Goal: Information Seeking & Learning: Learn about a topic

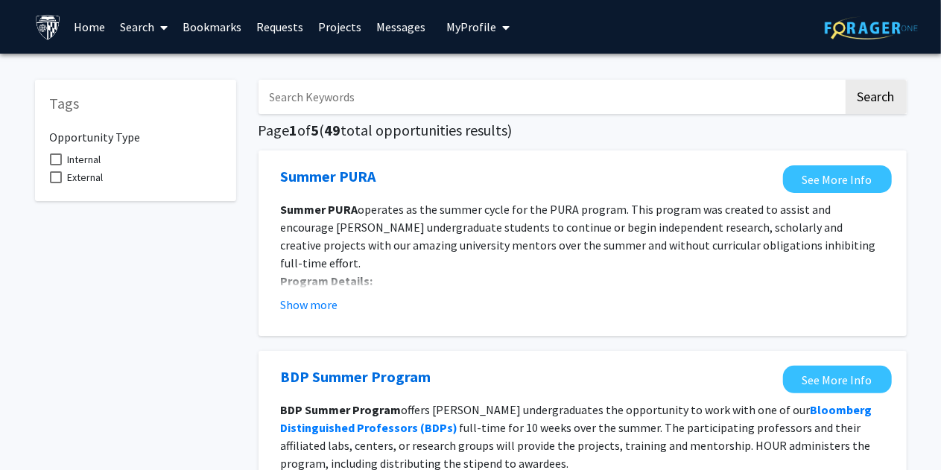
click at [152, 28] on link "Search" at bounding box center [143, 27] width 63 height 52
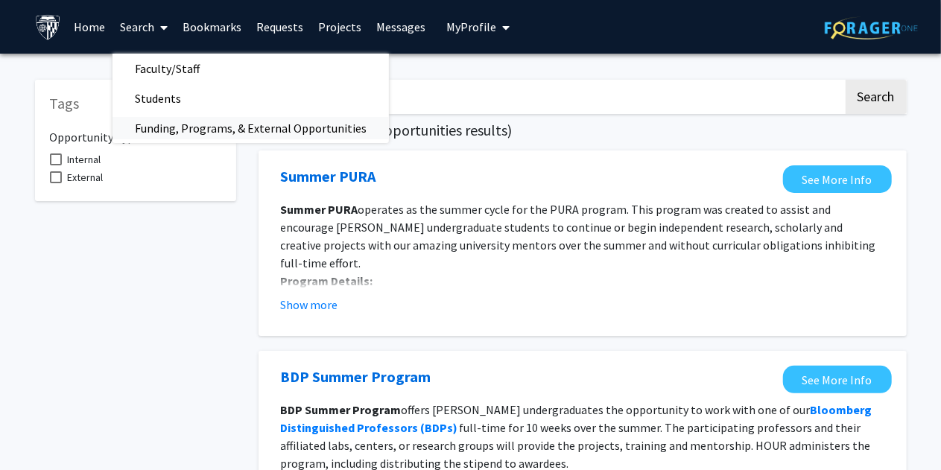
click at [162, 118] on span "Funding, Programs, & External Opportunities" at bounding box center [250, 128] width 276 height 30
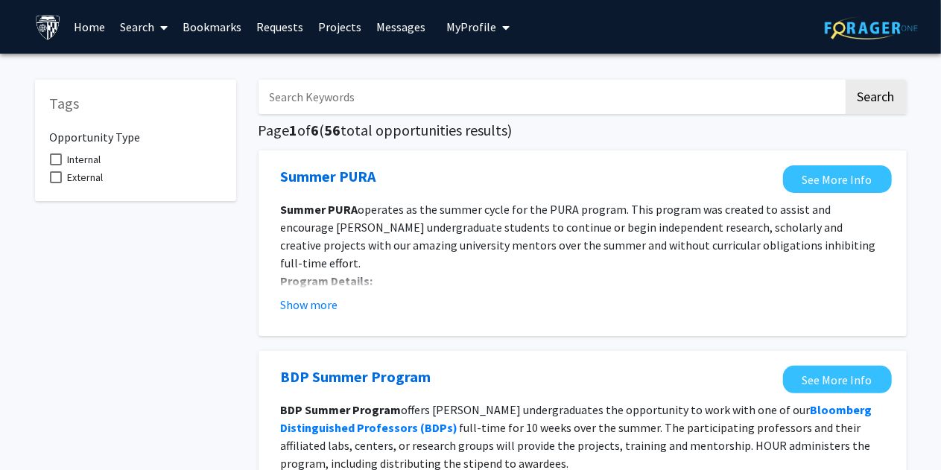
click at [337, 85] on input "Search Keywords" at bounding box center [550, 97] width 585 height 34
type input "Neuroscience"
click at [845, 80] on button "Search" at bounding box center [875, 97] width 61 height 34
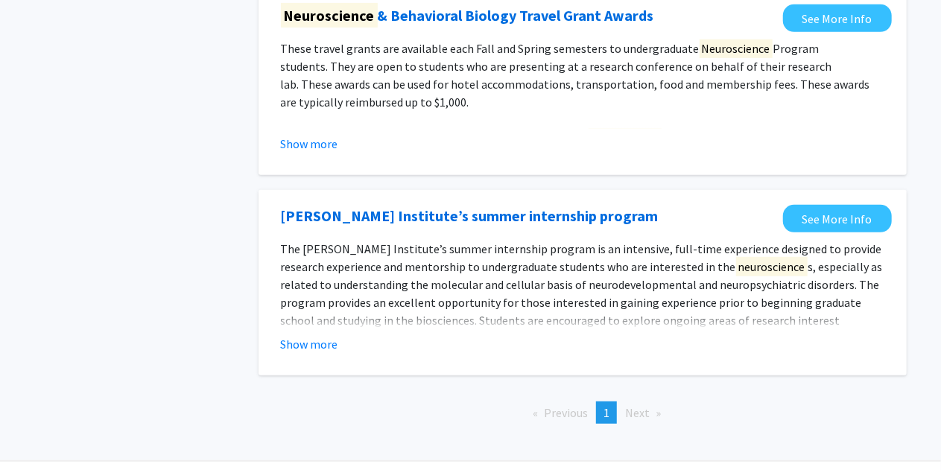
scroll to position [362, 0]
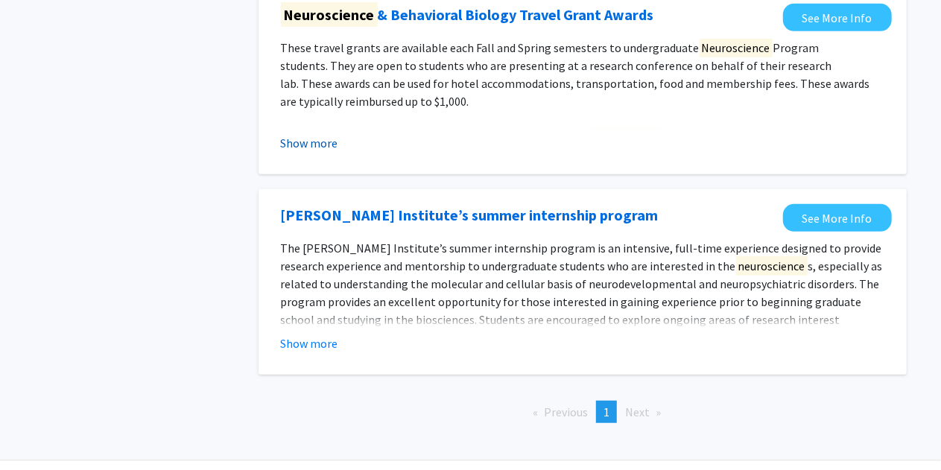
click at [313, 137] on button "Show more" at bounding box center [309, 143] width 57 height 18
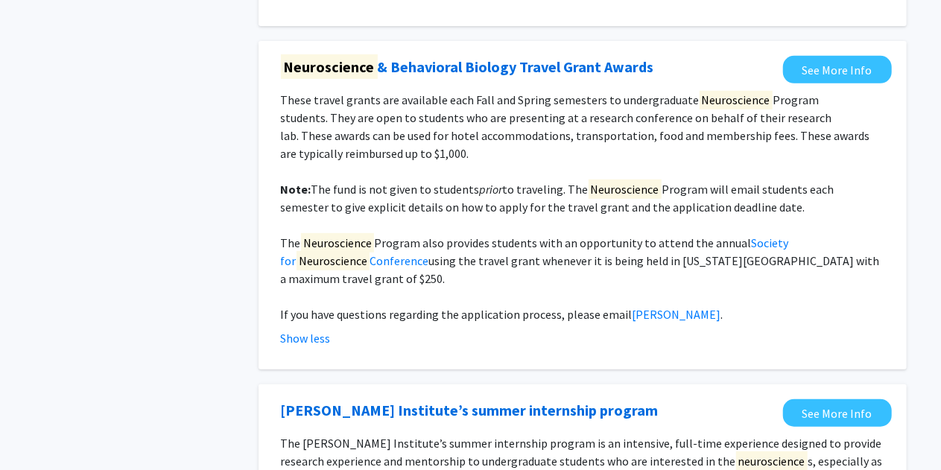
scroll to position [301, 0]
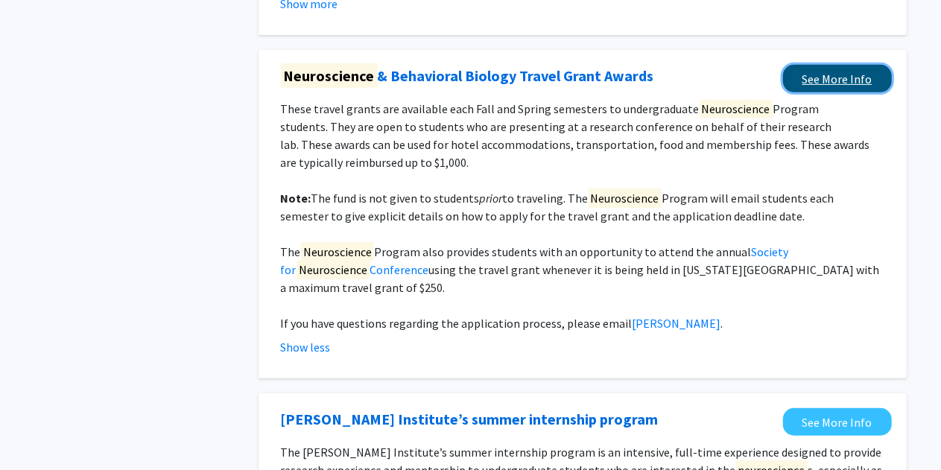
click at [836, 80] on link "See More Info" at bounding box center [837, 79] width 109 height 28
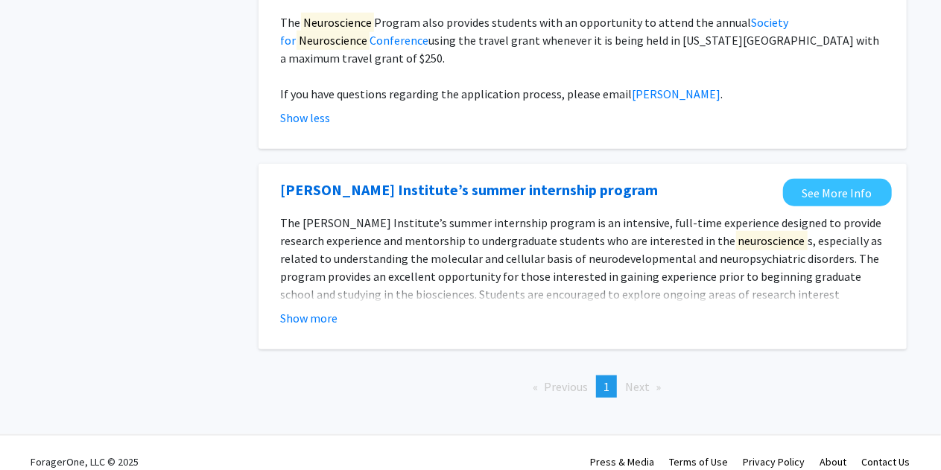
scroll to position [0, 0]
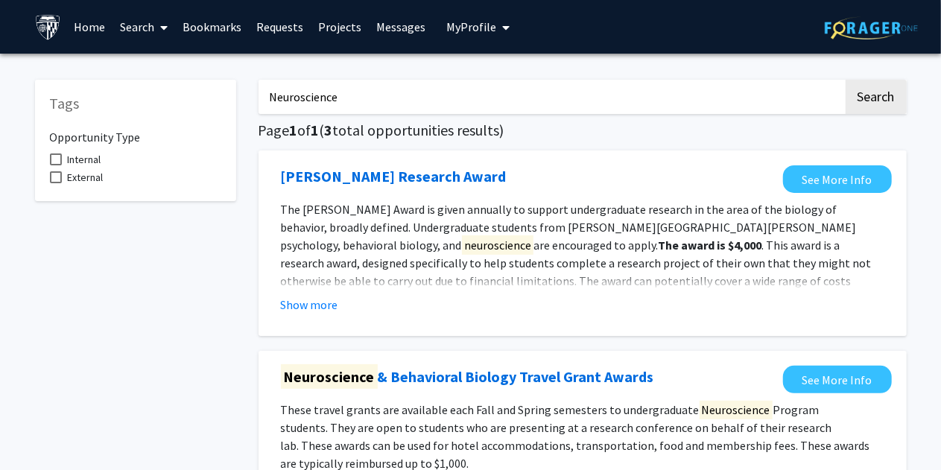
click at [139, 28] on link "Search" at bounding box center [143, 27] width 63 height 52
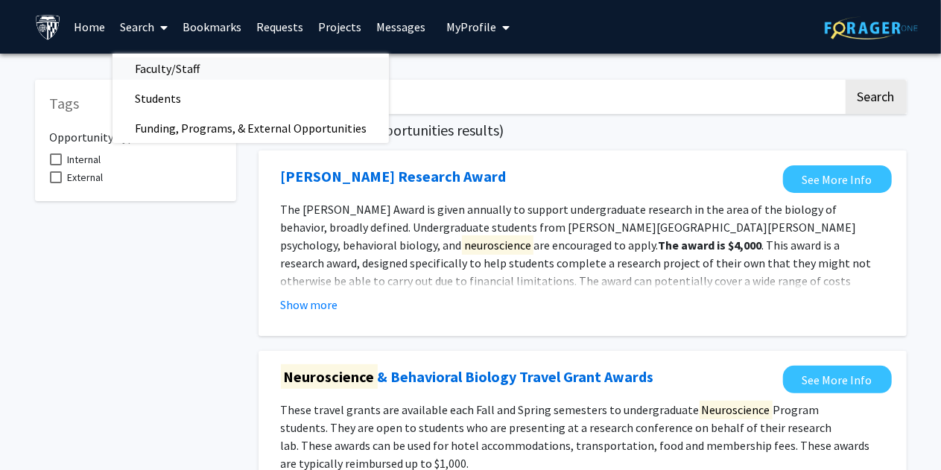
click at [152, 61] on span "Faculty/Staff" at bounding box center [167, 69] width 110 height 30
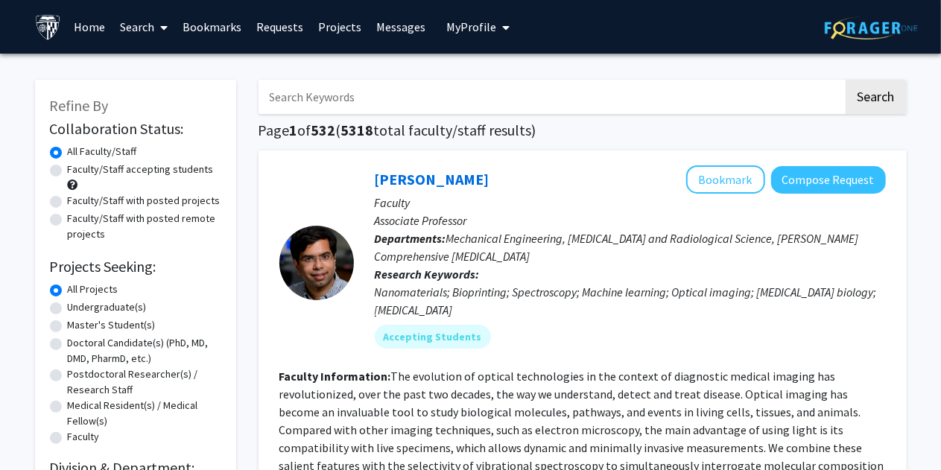
click at [338, 102] on input "Search Keywords" at bounding box center [550, 97] width 585 height 34
type input "Neuroscience"
click at [895, 99] on button "Search" at bounding box center [875, 97] width 61 height 34
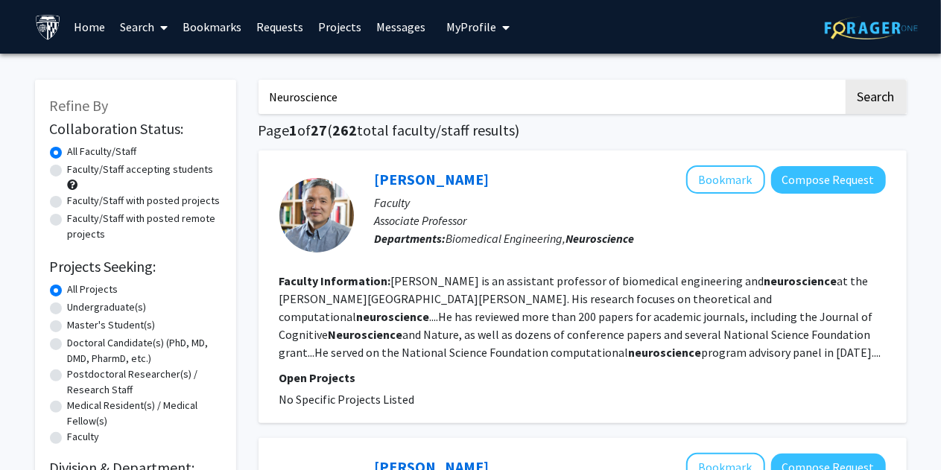
click at [128, 176] on label "Faculty/Staff accepting students" at bounding box center [141, 170] width 146 height 16
click at [77, 171] on input "Faculty/Staff accepting students" at bounding box center [73, 167] width 10 height 10
radio input "true"
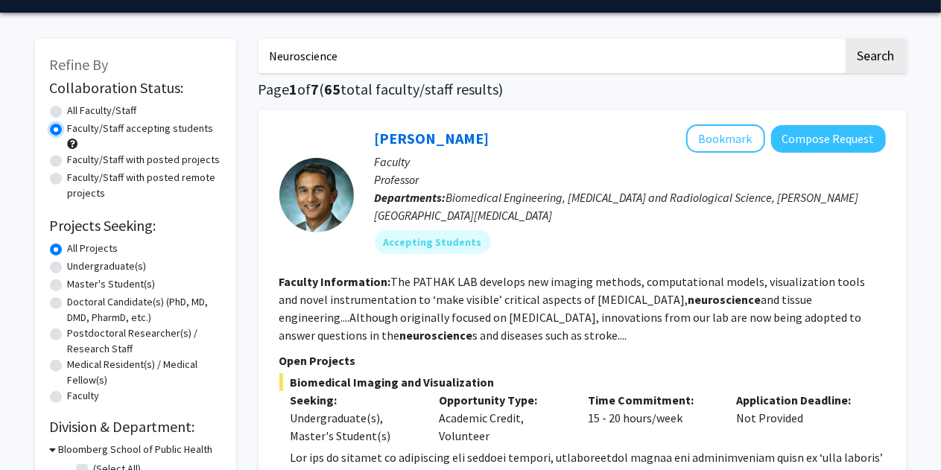
scroll to position [43, 0]
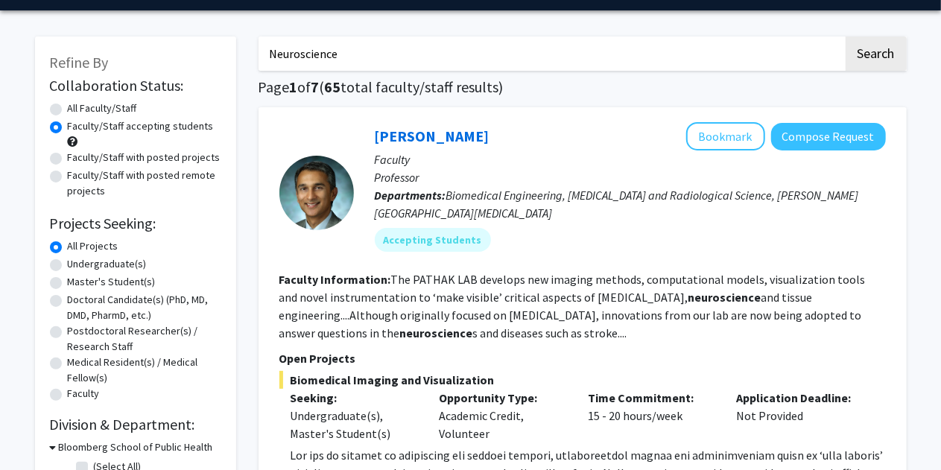
click at [125, 268] on label "Undergraduate(s)" at bounding box center [107, 264] width 79 height 16
click at [77, 266] on input "Undergraduate(s)" at bounding box center [73, 261] width 10 height 10
radio input "true"
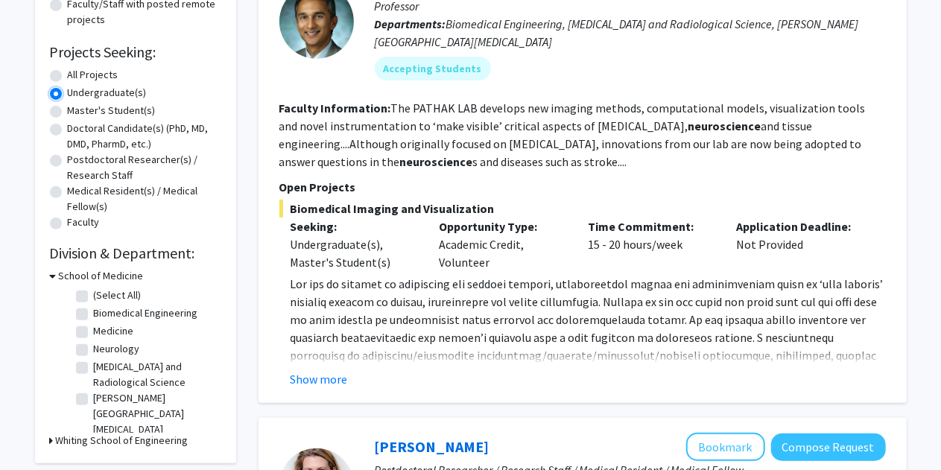
scroll to position [226, 0]
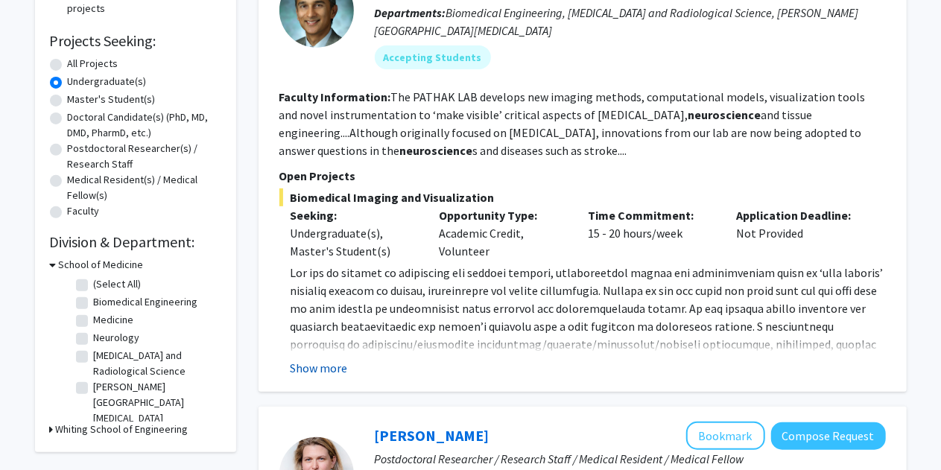
click at [329, 370] on button "Show more" at bounding box center [319, 368] width 57 height 18
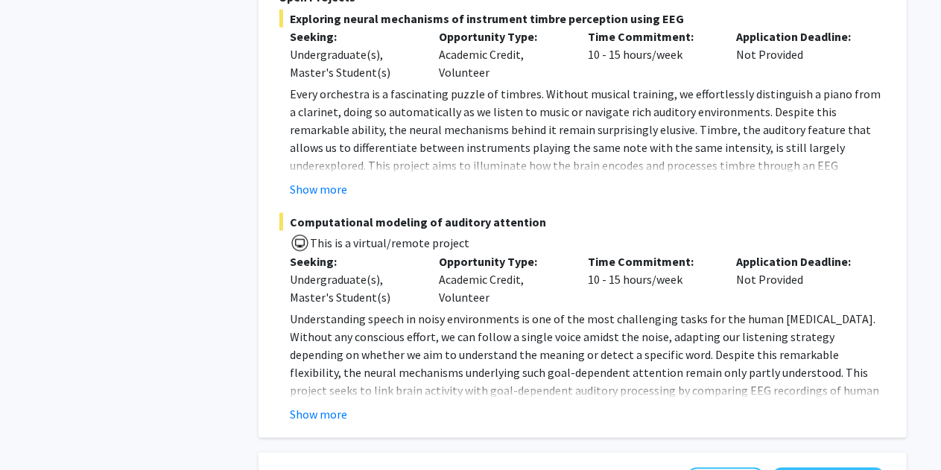
scroll to position [901, 0]
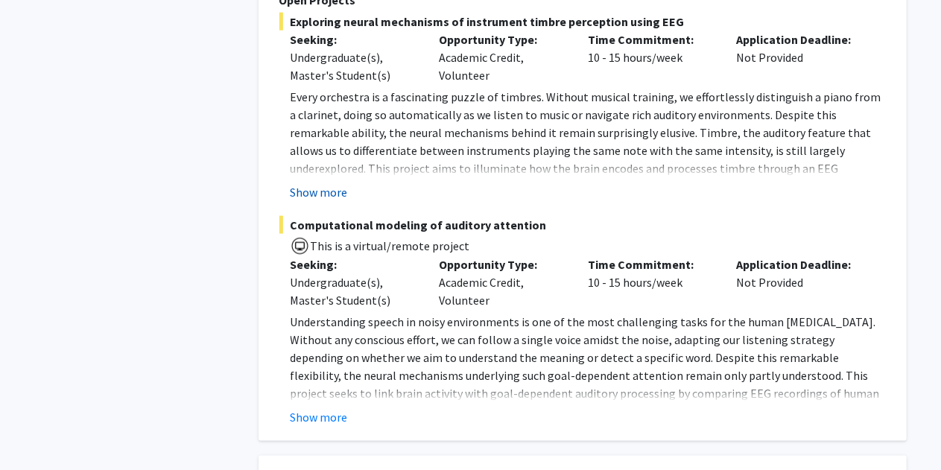
click at [329, 198] on button "Show more" at bounding box center [319, 192] width 57 height 18
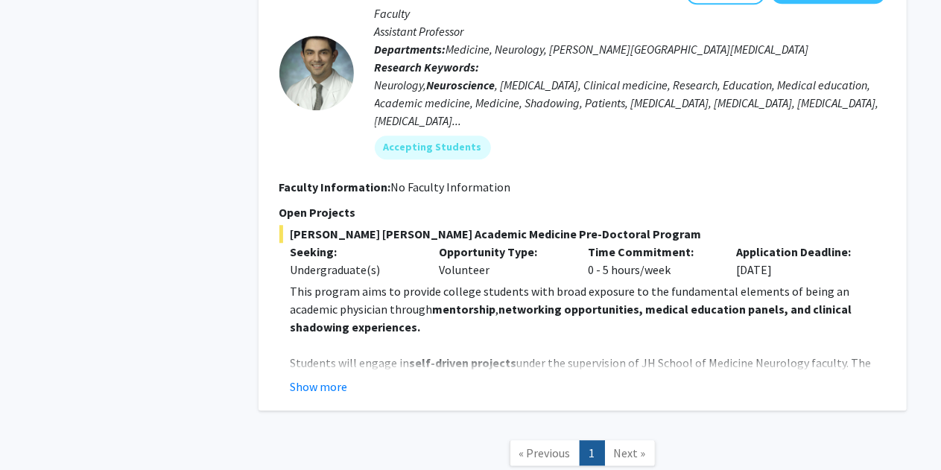
scroll to position [1873, 0]
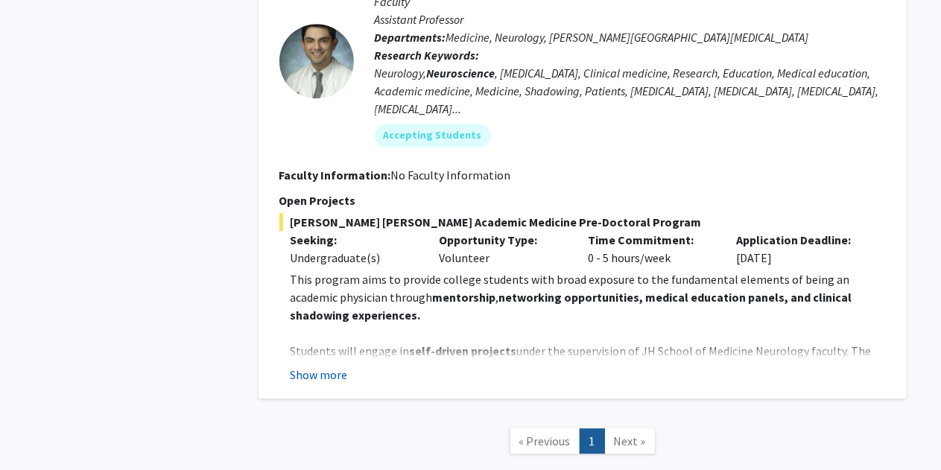
click at [319, 366] on button "Show more" at bounding box center [319, 375] width 57 height 18
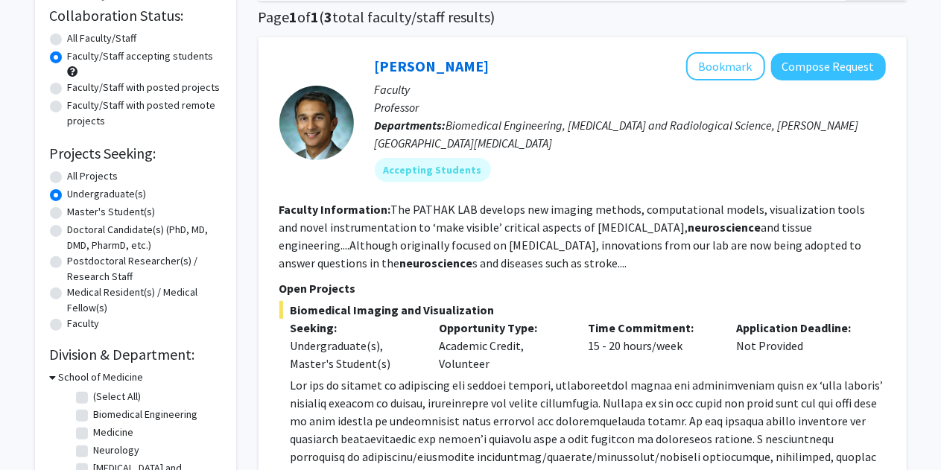
scroll to position [0, 0]
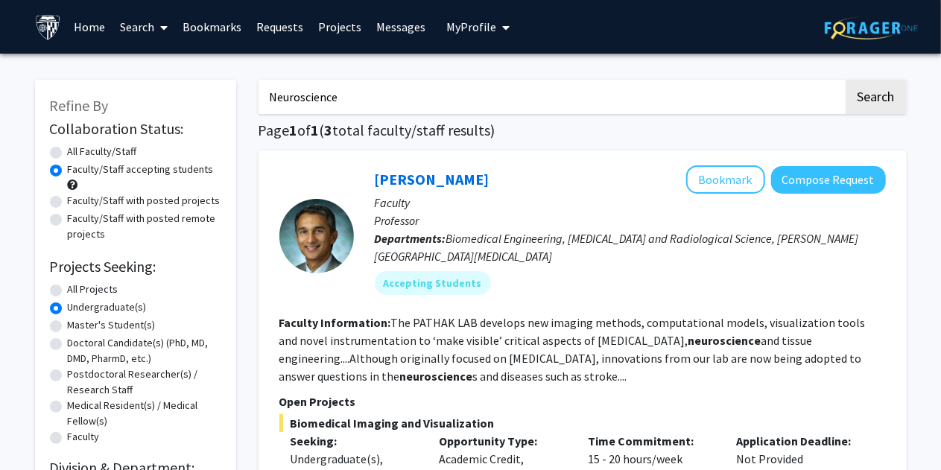
click at [384, 86] on input "Neuroscience" at bounding box center [550, 97] width 585 height 34
type input "Psychology"
click at [845, 80] on button "Search" at bounding box center [875, 97] width 61 height 34
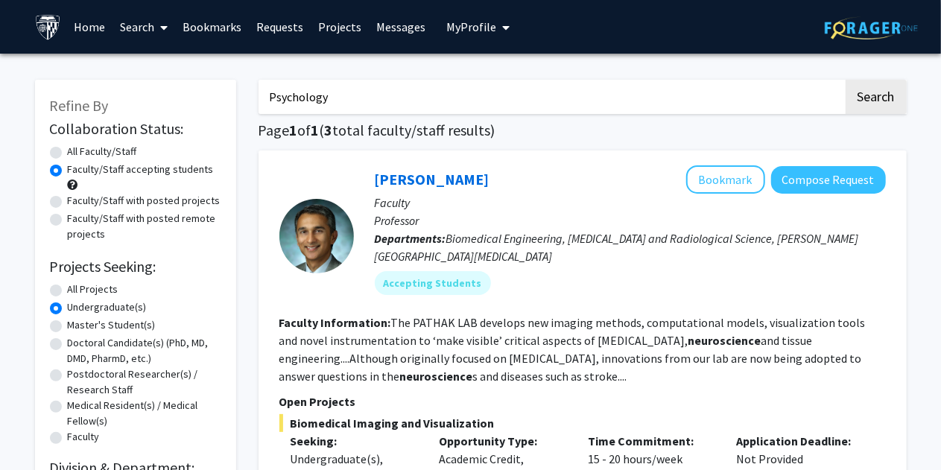
radio input "true"
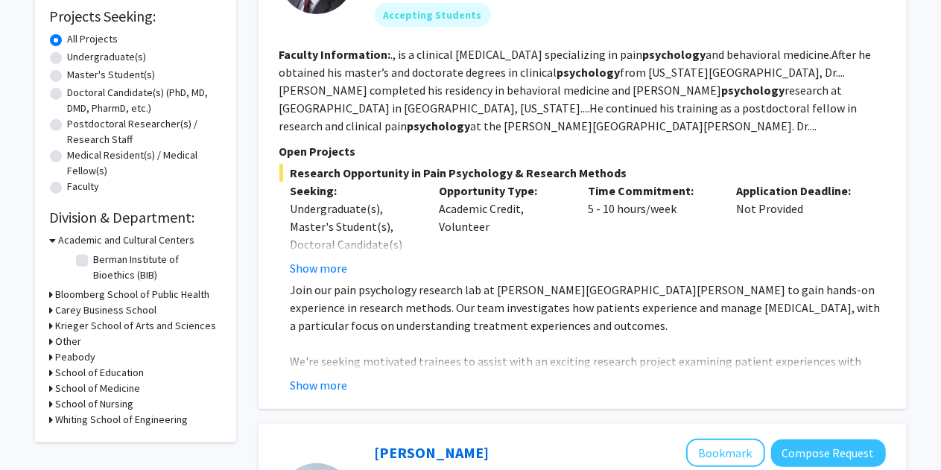
scroll to position [252, 0]
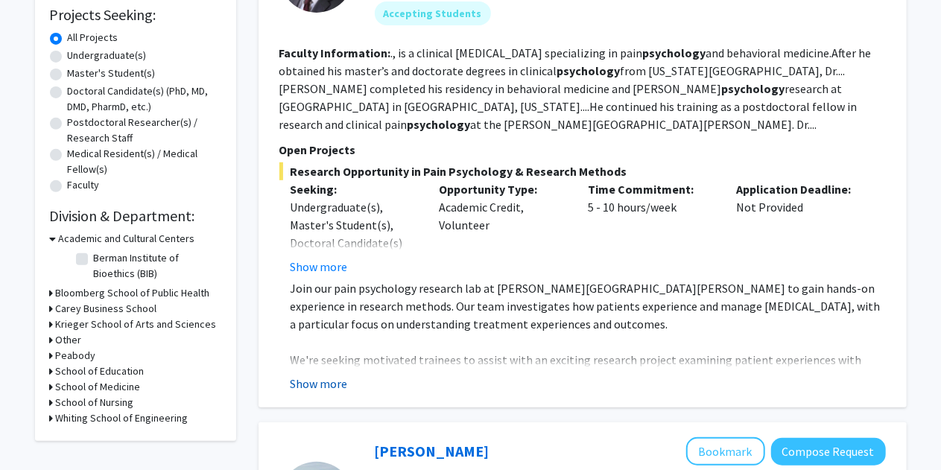
click at [305, 382] on button "Show more" at bounding box center [319, 384] width 57 height 18
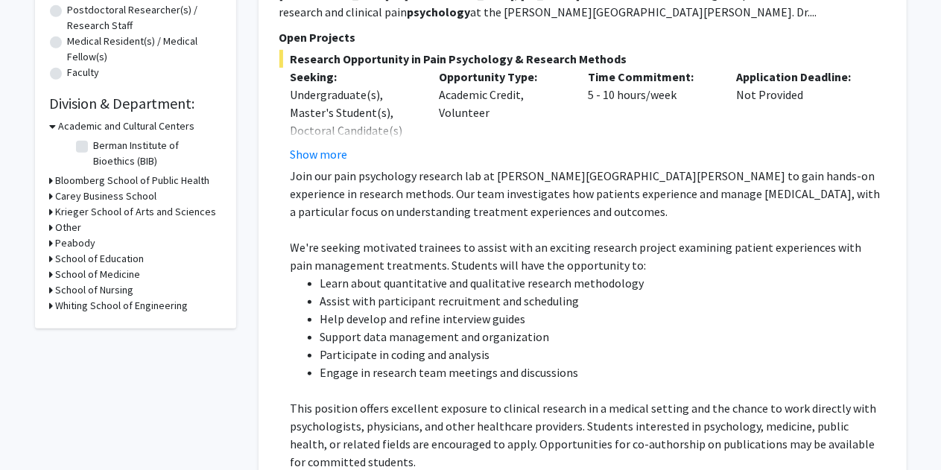
scroll to position [363, 0]
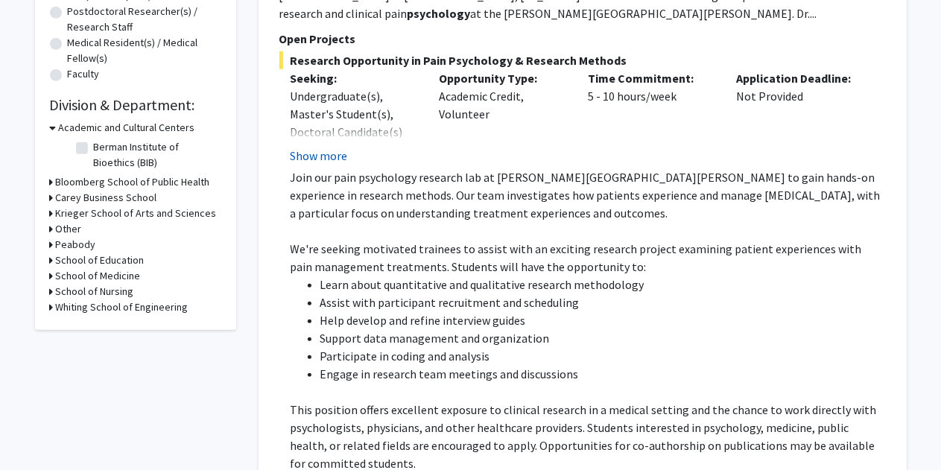
click at [330, 153] on button "Show more" at bounding box center [319, 156] width 57 height 18
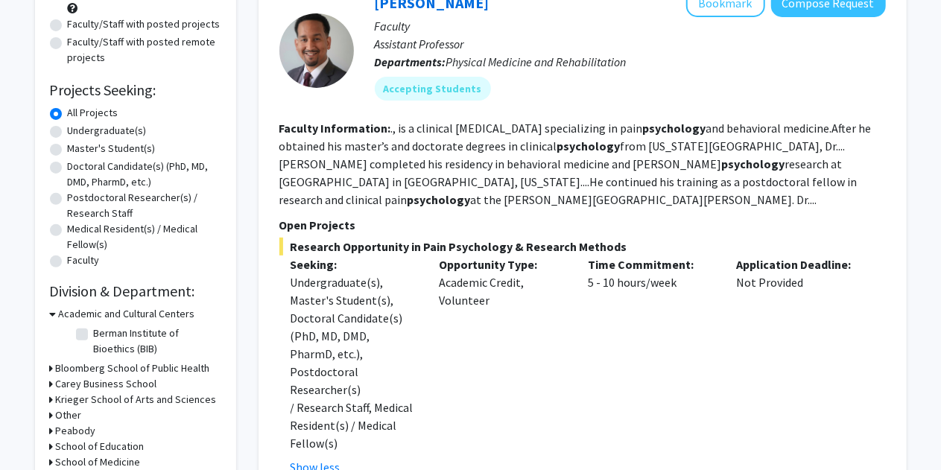
scroll to position [177, 0]
click at [68, 131] on label "Undergraduate(s)" at bounding box center [107, 130] width 79 height 16
click at [68, 131] on input "Undergraduate(s)" at bounding box center [73, 127] width 10 height 10
radio input "true"
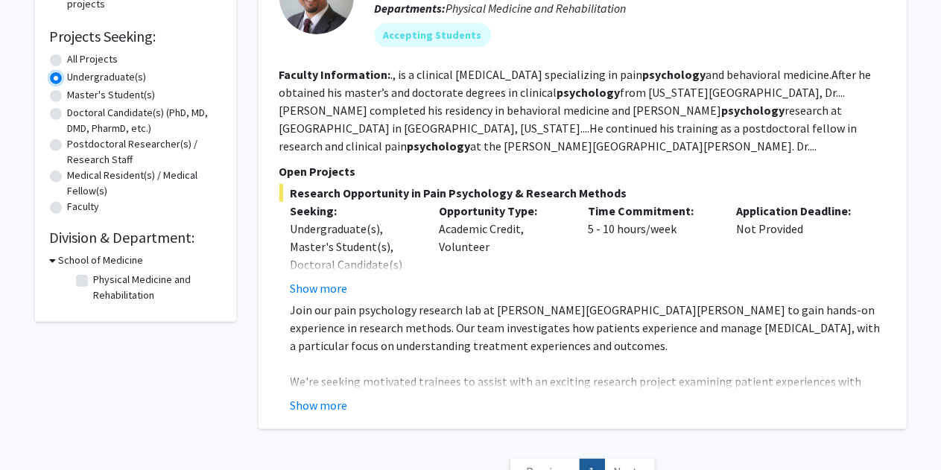
scroll to position [229, 0]
click at [340, 293] on button "Show more" at bounding box center [319, 289] width 57 height 18
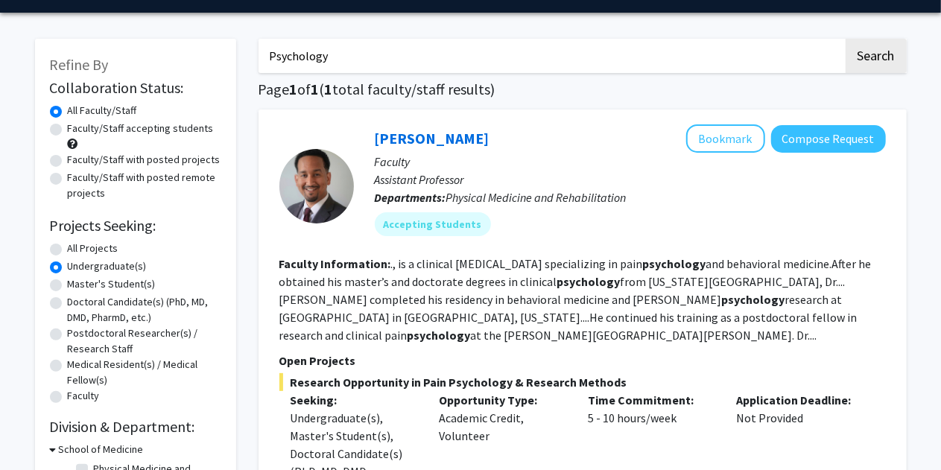
scroll to position [48, 0]
